Goal: Task Accomplishment & Management: Complete application form

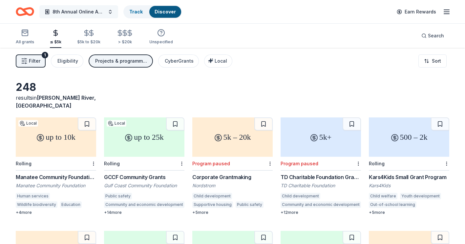
click at [76, 11] on span "8th Annual Online Auctiom" at bounding box center [79, 12] width 53 height 8
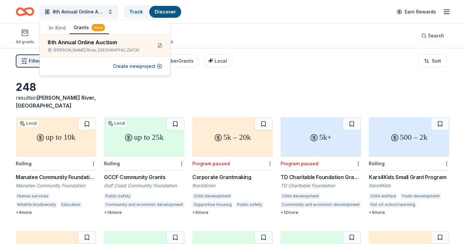
click at [24, 10] on icon "Home" at bounding box center [28, 11] width 10 height 7
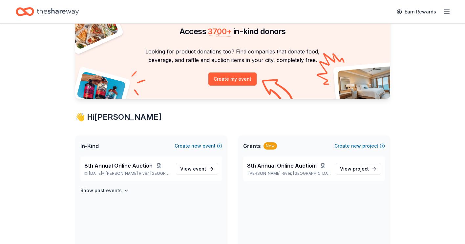
scroll to position [66, 0]
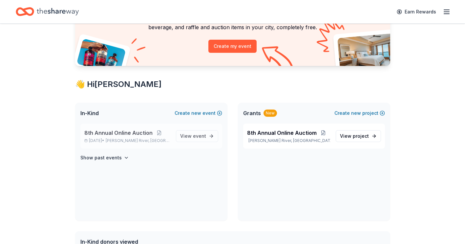
click at [112, 133] on span "8th Annual Online Auction" at bounding box center [118, 133] width 68 height 8
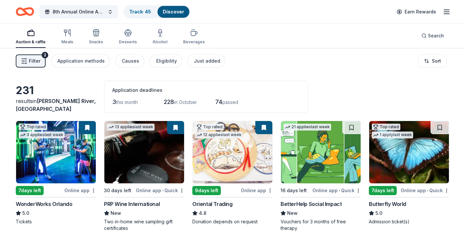
click at [37, 60] on span "Filter" at bounding box center [34, 61] width 11 height 8
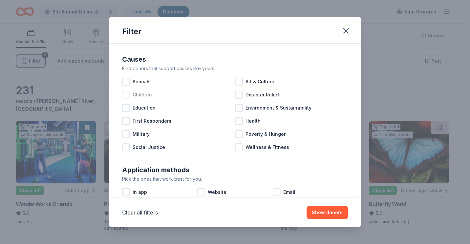
click at [128, 93] on div at bounding box center [126, 95] width 8 height 8
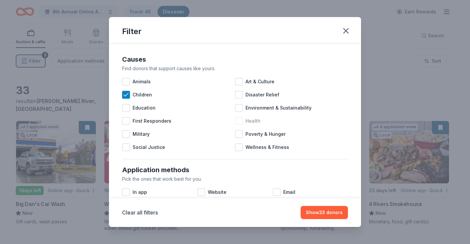
scroll to position [33, 0]
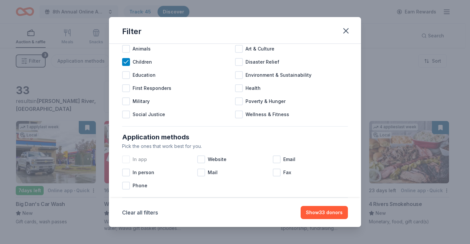
click at [126, 156] on div at bounding box center [126, 160] width 8 height 8
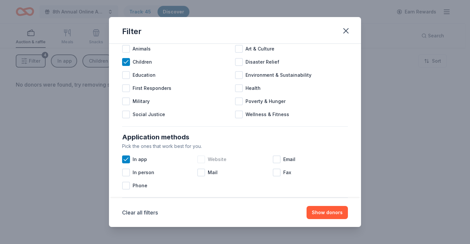
click at [200, 161] on div at bounding box center [201, 160] width 8 height 8
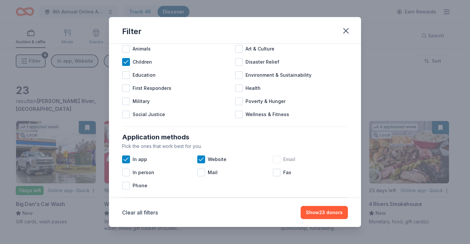
click at [276, 161] on div at bounding box center [277, 160] width 8 height 8
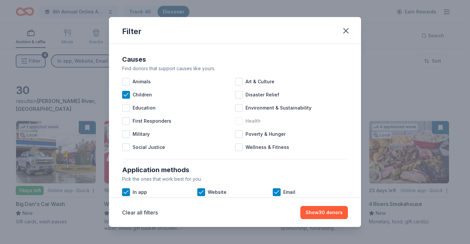
click at [238, 121] on div at bounding box center [239, 121] width 8 height 8
click at [237, 134] on div at bounding box center [239, 134] width 8 height 8
click at [335, 214] on button "Show 45 donors" at bounding box center [324, 212] width 48 height 13
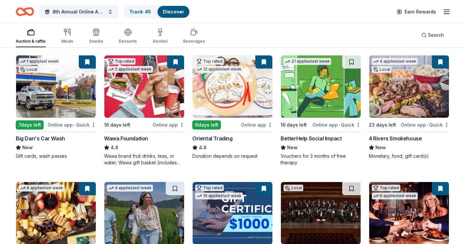
scroll to position [98, 0]
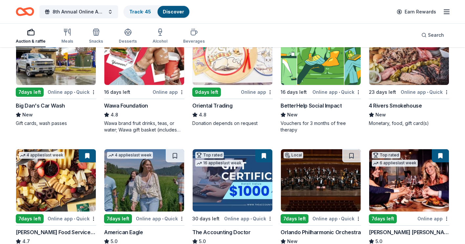
click at [316, 58] on img at bounding box center [321, 54] width 80 height 62
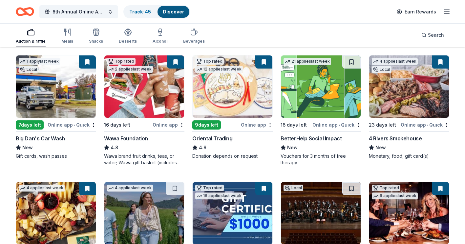
scroll to position [131, 0]
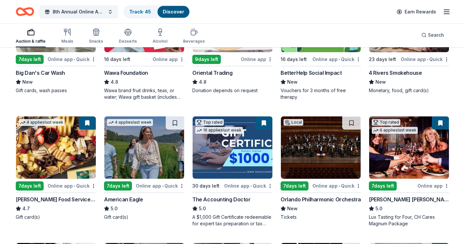
click at [220, 142] on img at bounding box center [233, 148] width 80 height 62
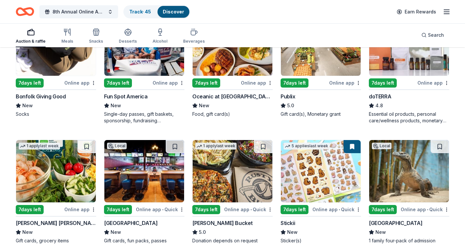
scroll to position [394, 0]
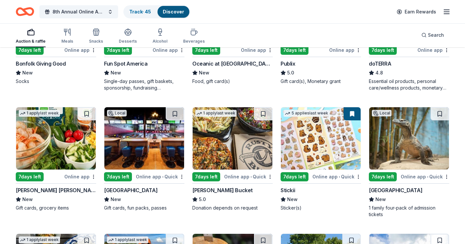
click at [144, 139] on img at bounding box center [144, 138] width 80 height 62
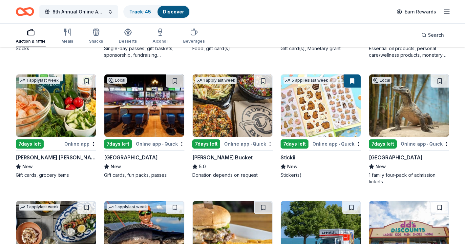
click at [214, 156] on div "Rusty Bucket" at bounding box center [222, 158] width 60 height 8
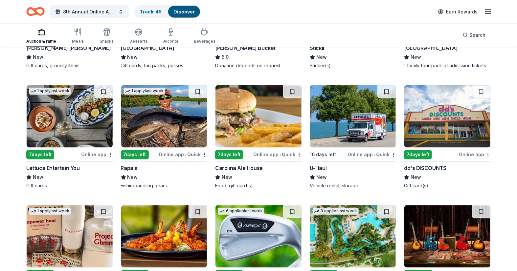
scroll to position [573, 0]
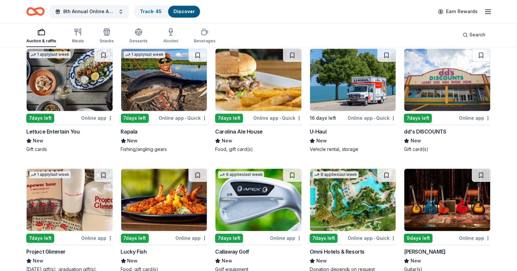
click at [462, 92] on img at bounding box center [447, 80] width 86 height 62
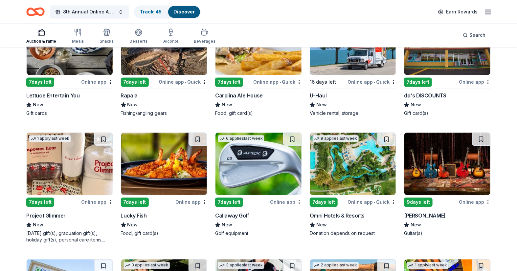
click at [357, 165] on img at bounding box center [353, 164] width 86 height 62
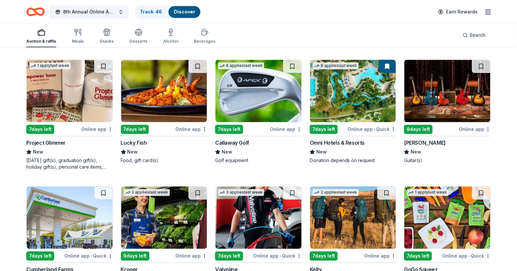
scroll to position [718, 0]
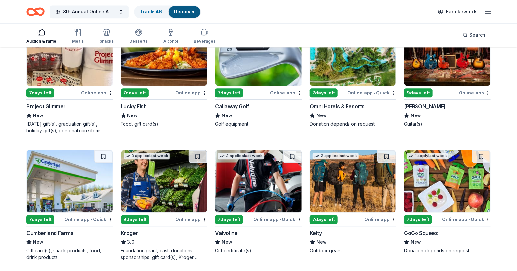
click at [72, 179] on img at bounding box center [70, 181] width 86 height 62
click at [267, 176] on img at bounding box center [258, 181] width 86 height 62
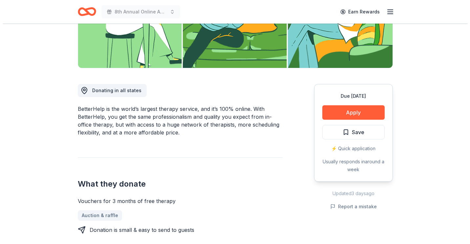
scroll to position [164, 0]
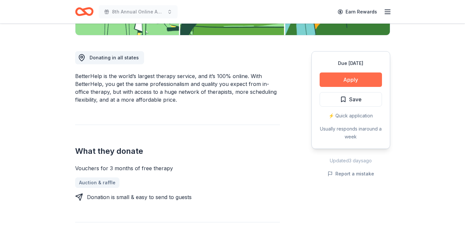
click at [351, 80] on button "Apply" at bounding box center [351, 80] width 62 height 14
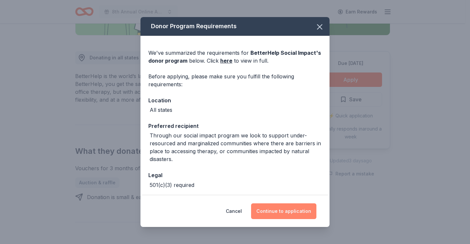
click at [291, 213] on button "Continue to application" at bounding box center [283, 212] width 65 height 16
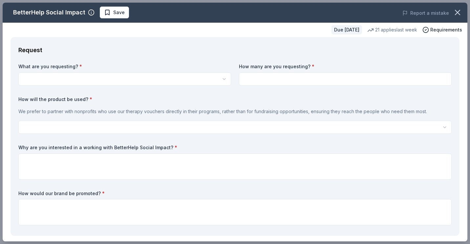
scroll to position [0, 0]
click at [73, 77] on html "8th Annual Online Auction Earn Rewards Due in 16 days Share BetterHelp Social I…" at bounding box center [235, 122] width 470 height 244
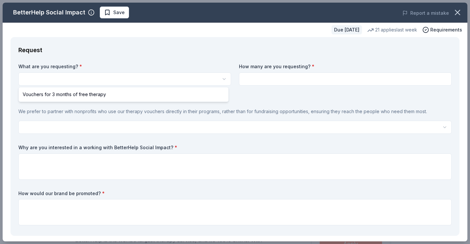
select select "Vouchers for 3 months of free therapy"
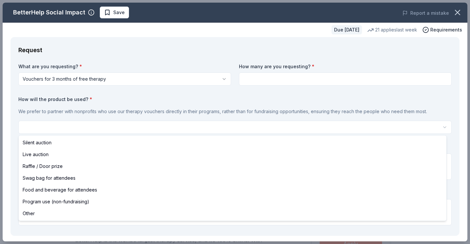
click at [71, 127] on html "8th Annual Online Auction Save Apply Due in 16 days Share BetterHelp Social Imp…" at bounding box center [235, 122] width 470 height 244
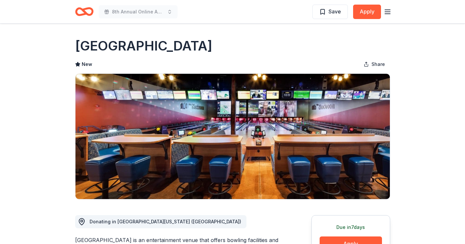
scroll to position [66, 0]
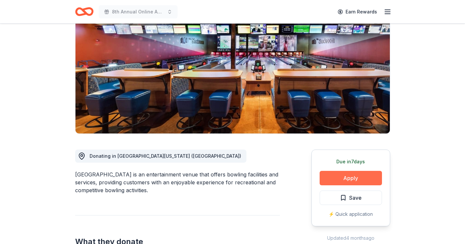
click at [357, 177] on button "Apply" at bounding box center [351, 178] width 62 height 14
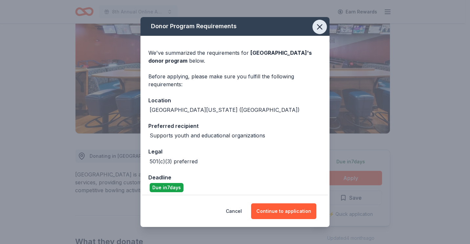
click at [317, 27] on icon "button" at bounding box center [319, 27] width 5 height 5
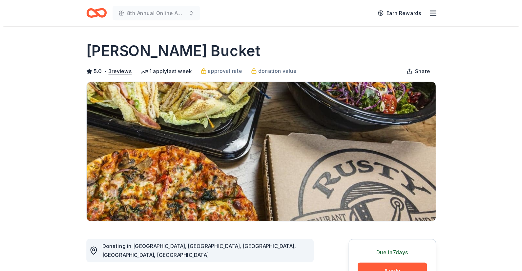
scroll to position [66, 0]
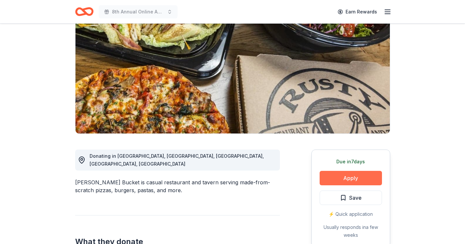
click at [341, 178] on button "Apply" at bounding box center [351, 178] width 62 height 14
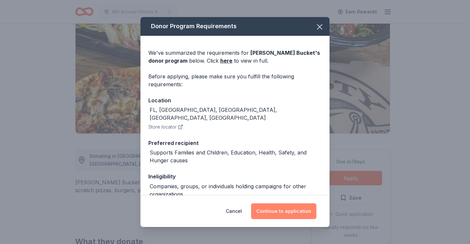
click at [276, 215] on button "Continue to application" at bounding box center [283, 212] width 65 height 16
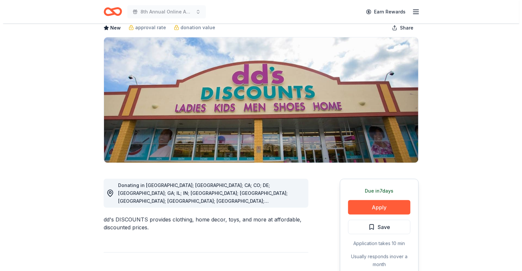
scroll to position [73, 0]
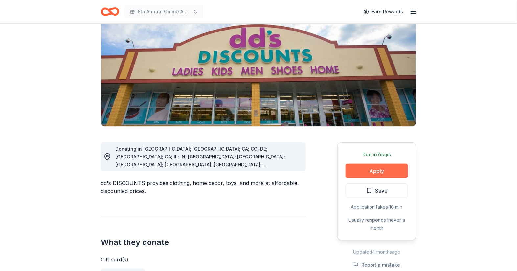
click at [360, 173] on button "Apply" at bounding box center [376, 171] width 62 height 14
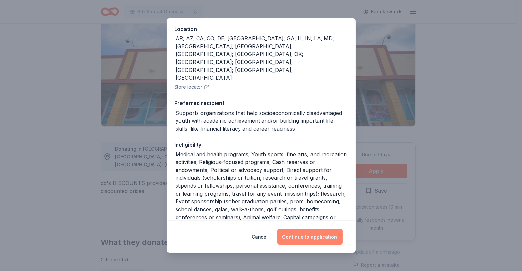
click at [312, 237] on button "Continue to application" at bounding box center [309, 237] width 65 height 16
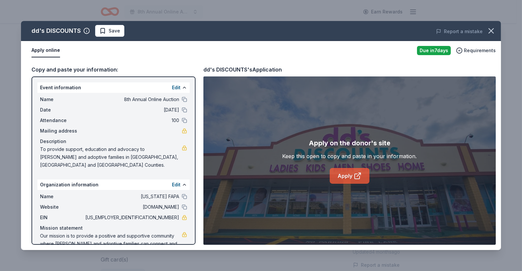
click at [353, 177] on link "Apply" at bounding box center [350, 176] width 40 height 16
click at [490, 31] on icon "button" at bounding box center [491, 30] width 9 height 9
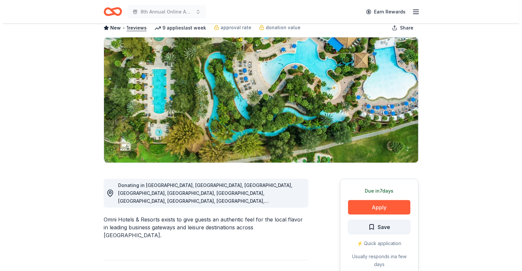
scroll to position [73, 0]
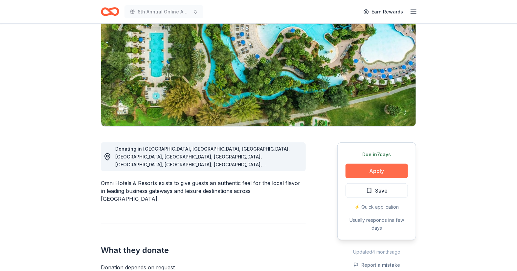
click at [387, 174] on button "Apply" at bounding box center [376, 171] width 62 height 14
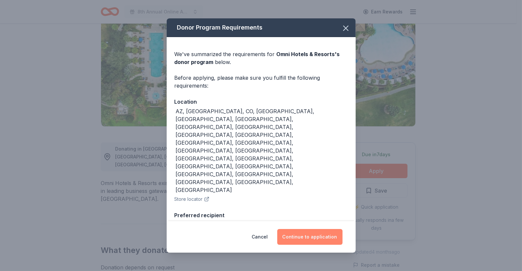
click at [308, 229] on button "Continue to application" at bounding box center [309, 237] width 65 height 16
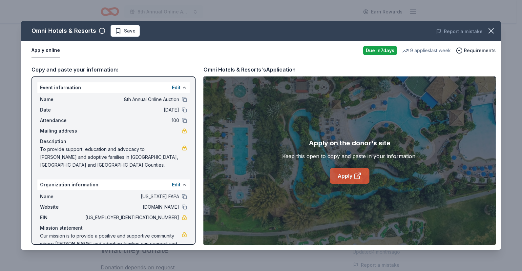
click at [347, 176] on link "Apply" at bounding box center [350, 176] width 40 height 16
click at [116, 34] on span "Save" at bounding box center [125, 31] width 21 height 8
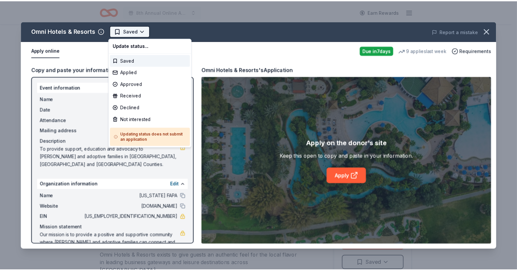
scroll to position [0, 0]
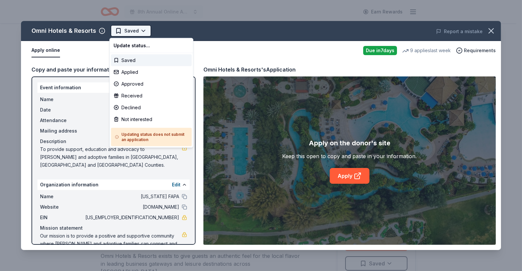
click at [137, 31] on html "8th Annual Online Auction Earn Rewards Due [DATE] Share Omni Hotels & Resorts N…" at bounding box center [261, 135] width 522 height 271
click at [130, 72] on div "Applied" at bounding box center [151, 72] width 81 height 12
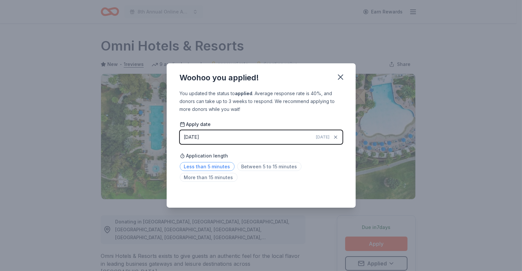
click at [215, 163] on span "Less than 5 minutes" at bounding box center [207, 166] width 55 height 9
click at [340, 76] on icon "button" at bounding box center [340, 77] width 9 height 9
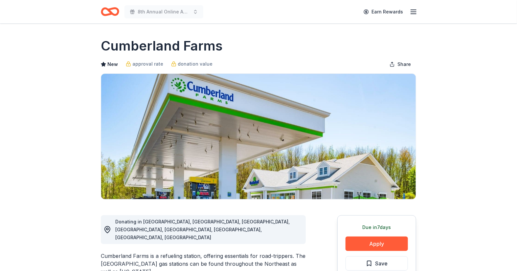
scroll to position [36, 0]
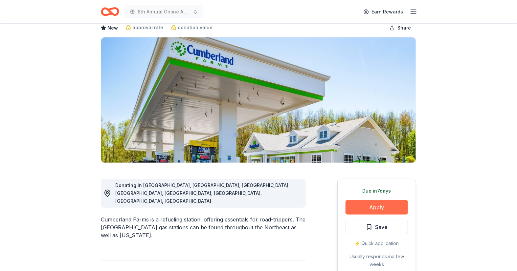
click at [366, 206] on button "Apply" at bounding box center [376, 207] width 62 height 14
click at [370, 205] on button "Apply" at bounding box center [376, 207] width 62 height 14
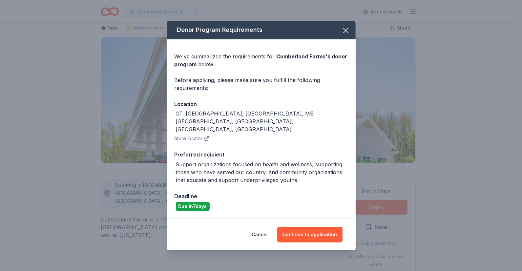
click at [190, 135] on button "Store locator" at bounding box center [192, 139] width 35 height 8
click at [347, 33] on icon "button" at bounding box center [346, 30] width 5 height 5
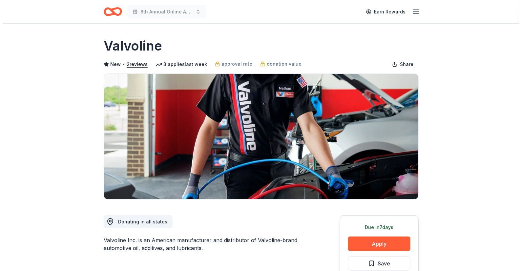
scroll to position [36, 0]
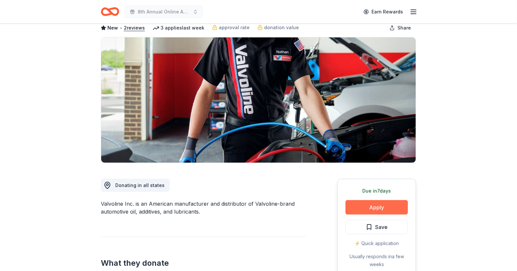
click at [378, 208] on button "Apply" at bounding box center [376, 207] width 62 height 14
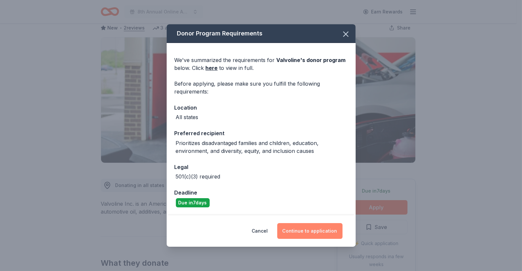
click at [316, 232] on button "Continue to application" at bounding box center [309, 231] width 65 height 16
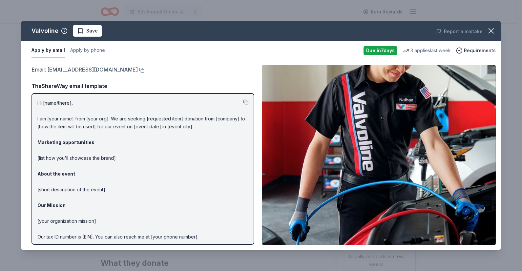
drag, startPoint x: 46, startPoint y: 69, endPoint x: 89, endPoint y: 67, distance: 43.1
click at [87, 69] on span "Email : [EMAIL_ADDRESS][DOMAIN_NAME]" at bounding box center [85, 69] width 106 height 7
click at [138, 72] on button at bounding box center [141, 70] width 7 height 5
